Goal: Use online tool/utility: Utilize a website feature to perform a specific function

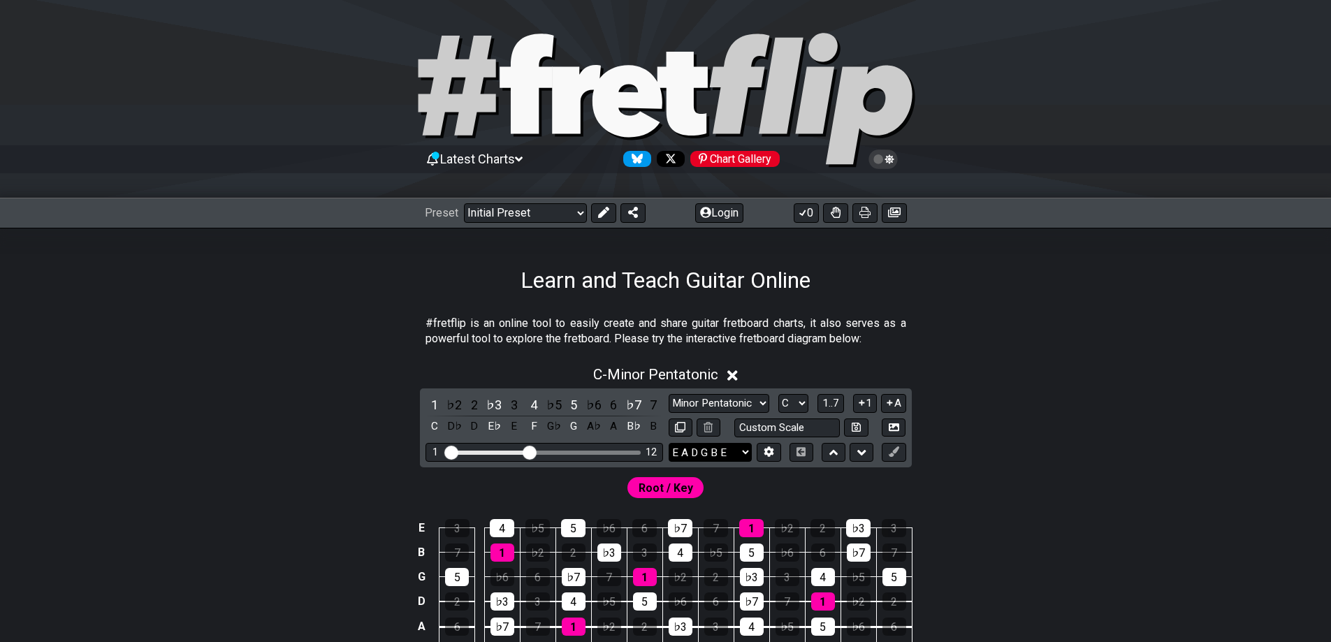
click at [727, 445] on select "E A D G B E E A D G B E E A D G B E B E A D F♯ B A D G C E A D A D G B E E♭ A♭ …" at bounding box center [710, 452] width 83 height 19
select select "D A D G B E"
click at [669, 443] on select "E A D G B E E A D G B E E A D G B E B E A D F♯ B A D G C E A D A D G B E E♭ A♭ …" at bounding box center [710, 452] width 83 height 19
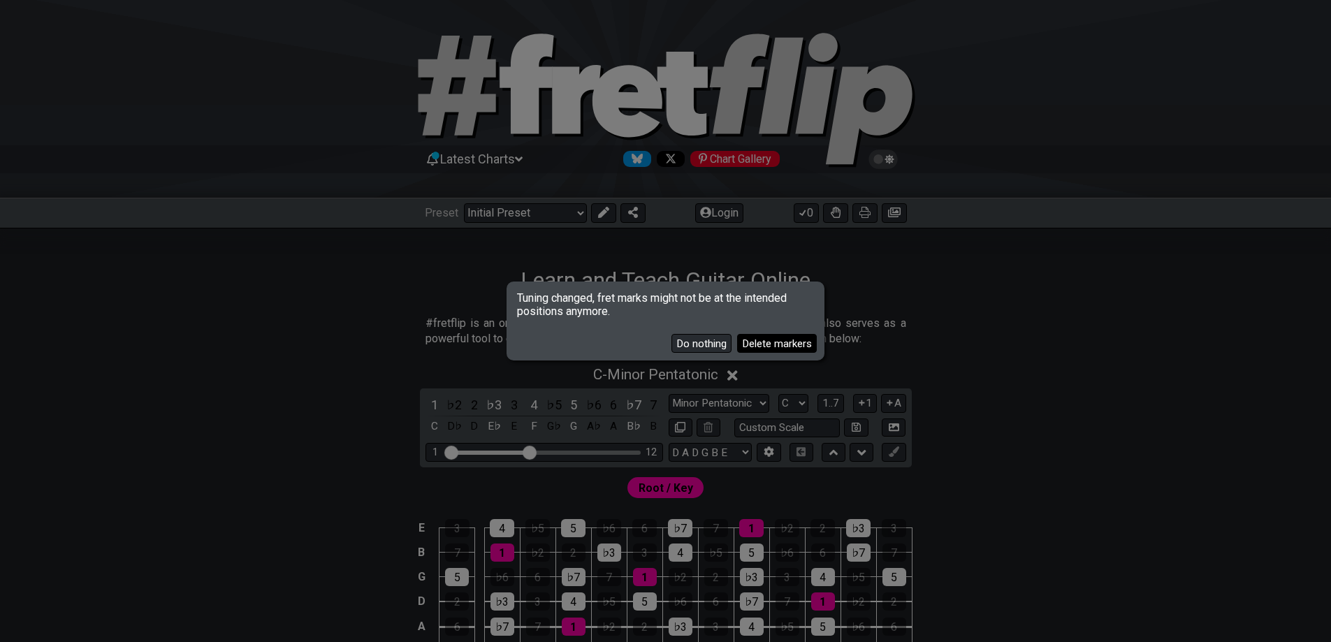
click at [778, 343] on button "Delete markers" at bounding box center [777, 343] width 80 height 19
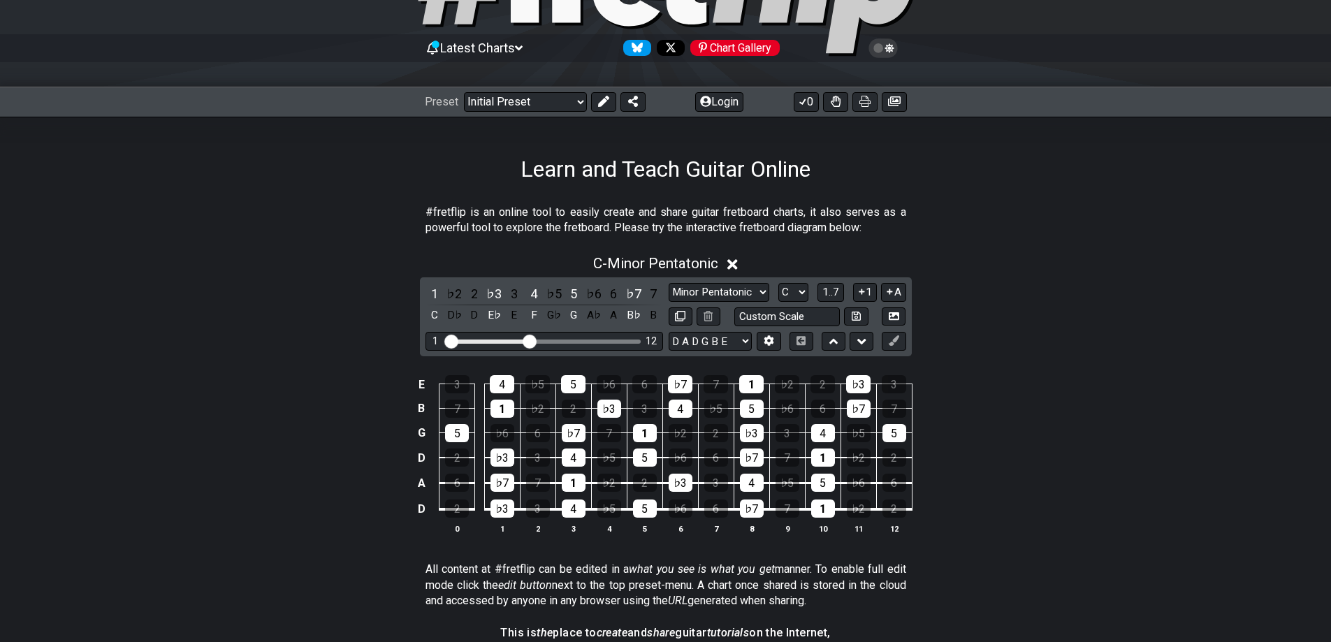
scroll to position [140, 0]
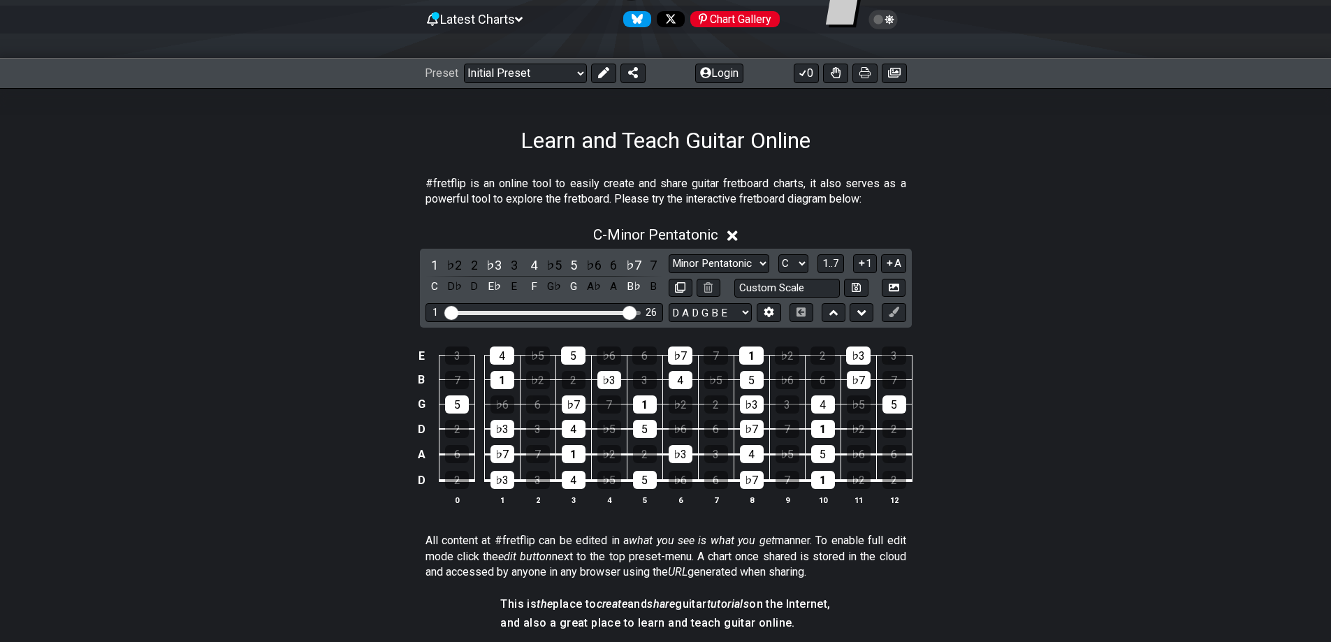
drag, startPoint x: 531, startPoint y: 310, endPoint x: 631, endPoint y: 318, distance: 100.2
click at [631, 312] on input "Visible fret range" at bounding box center [544, 312] width 198 height 0
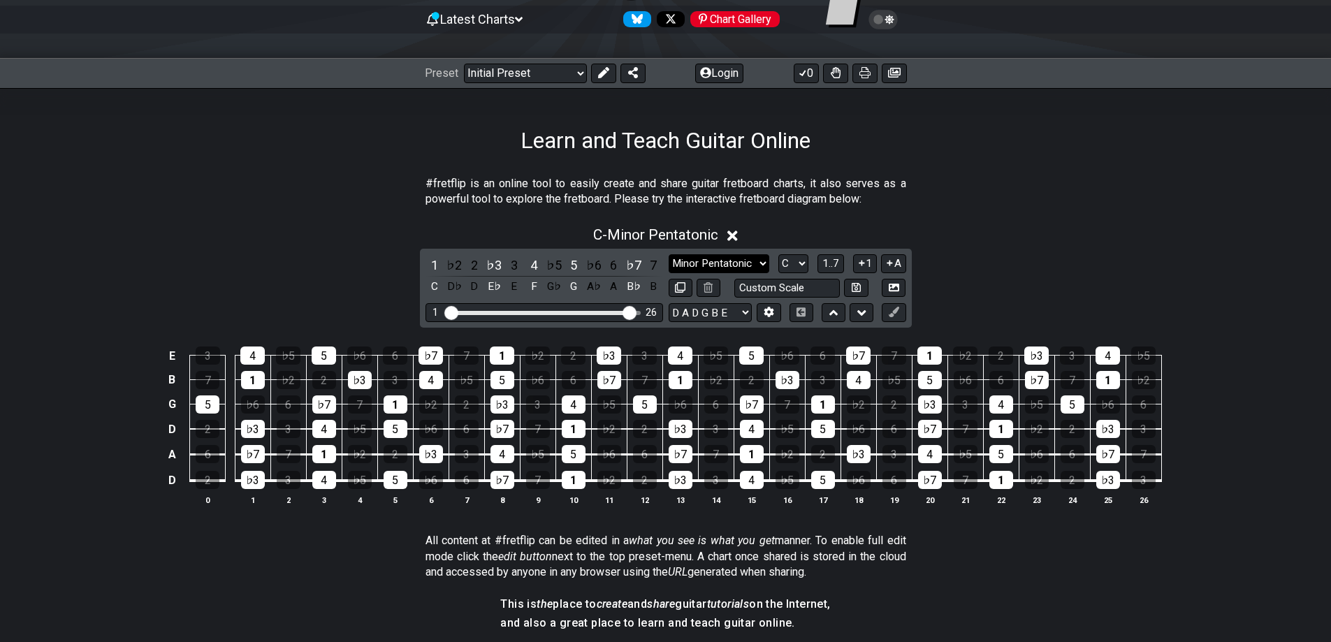
click at [715, 262] on select "Minor Pentatonic Click to edit Minor Pentatonic Major Pentatonic Minor Blues Ma…" at bounding box center [719, 263] width 101 height 19
select select "Major Pentatonic"
click at [669, 254] on select "Minor Pentatonic Click to edit Minor Pentatonic Major Pentatonic Minor Blues Ma…" at bounding box center [719, 263] width 101 height 19
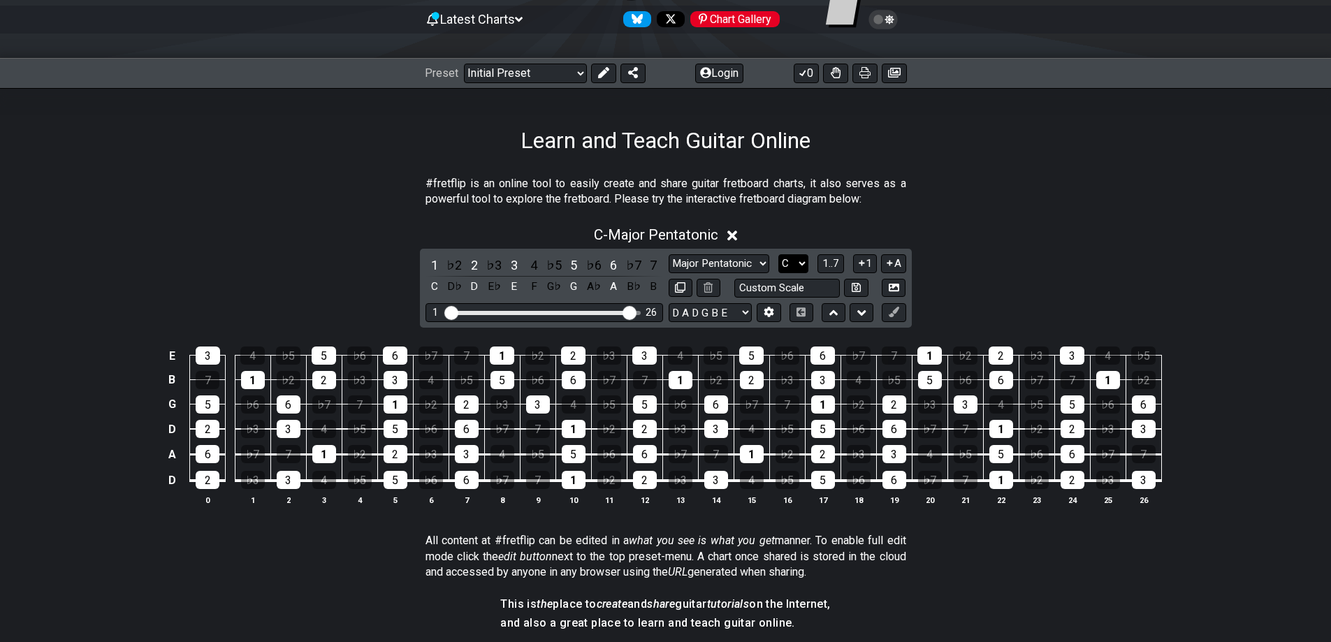
click at [789, 258] on select "A♭ A A♯ B♭ B C C♯ D♭ D D♯ E♭ E F F♯ G♭ G G♯" at bounding box center [793, 263] width 30 height 19
select select "A"
click at [778, 254] on select "A♭ A A♯ B♭ B C C♯ D♭ D D♯ E♭ E F F♯ G♭ G G♯" at bounding box center [793, 263] width 30 height 19
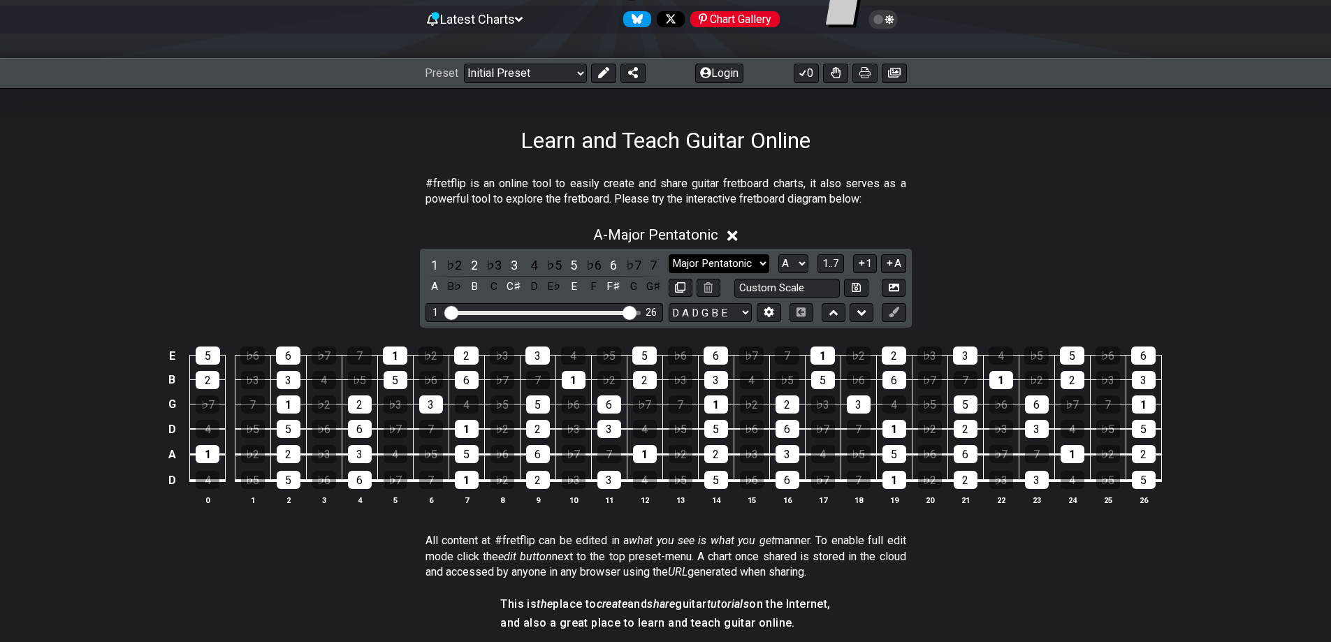
click at [703, 262] on select "Minor Pentatonic Click to edit Minor Pentatonic Major Pentatonic Minor Blues Ma…" at bounding box center [719, 263] width 101 height 19
select select "Major / [PERSON_NAME]"
click at [669, 254] on select "Minor Pentatonic Click to edit Minor Pentatonic Major Pentatonic Minor Blues Ma…" at bounding box center [719, 263] width 101 height 19
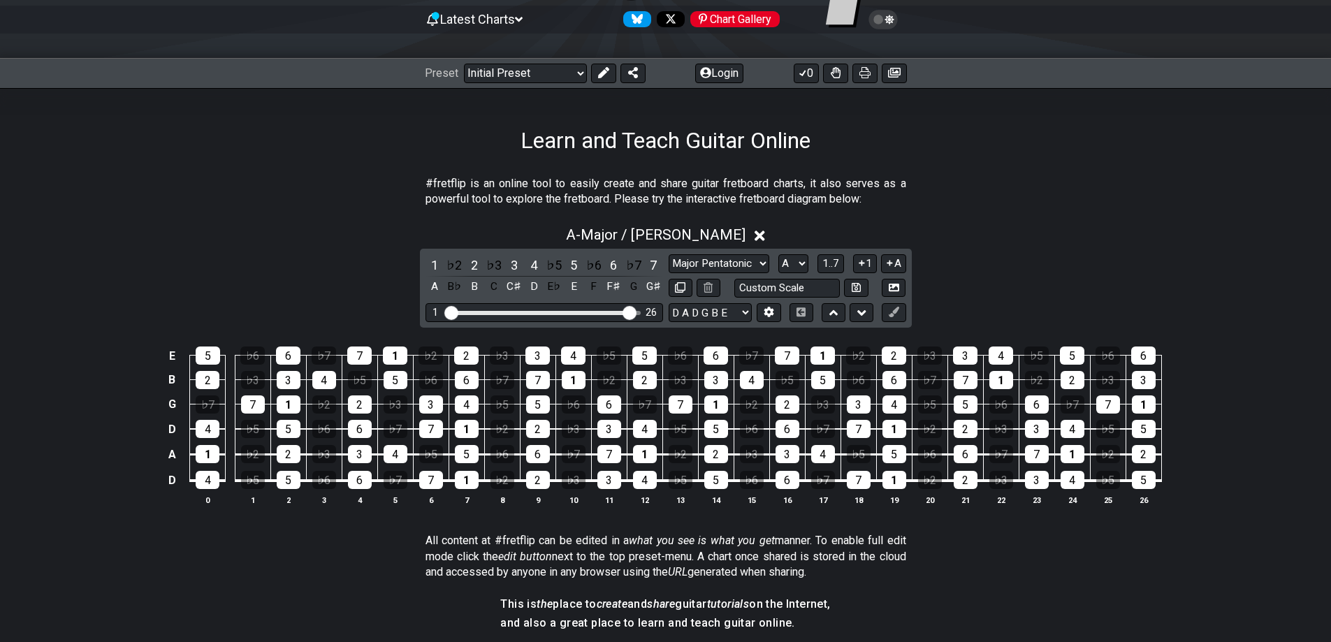
click at [1277, 611] on div "#fretflip is an online tool to easily create and share guitar fretboard charts,…" at bounding box center [665, 555] width 1331 height 802
